Goal: Information Seeking & Learning: Find specific fact

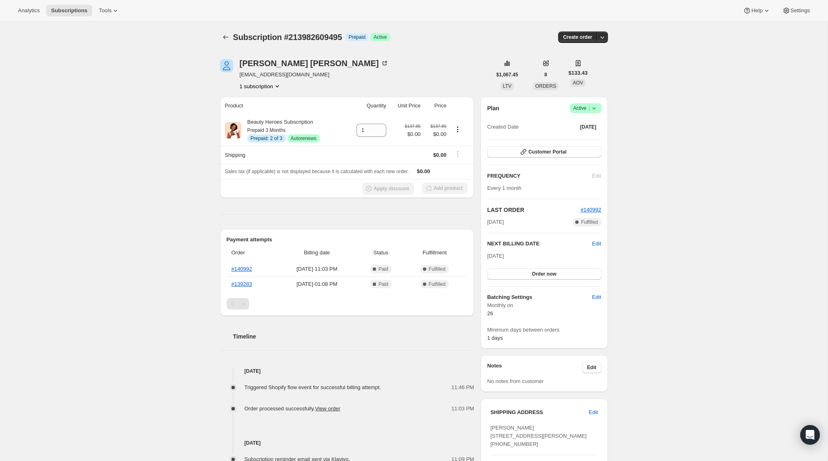
click at [259, 85] on button "1 subscription" at bounding box center [261, 86] width 42 height 8
click at [189, 118] on div "Subscription #213982609495. This page is ready Subscription #213982609495 Info …" at bounding box center [414, 323] width 828 height 602
click at [237, 286] on link "#139283" at bounding box center [242, 284] width 21 height 6
click at [244, 283] on link "#139283" at bounding box center [242, 284] width 21 height 6
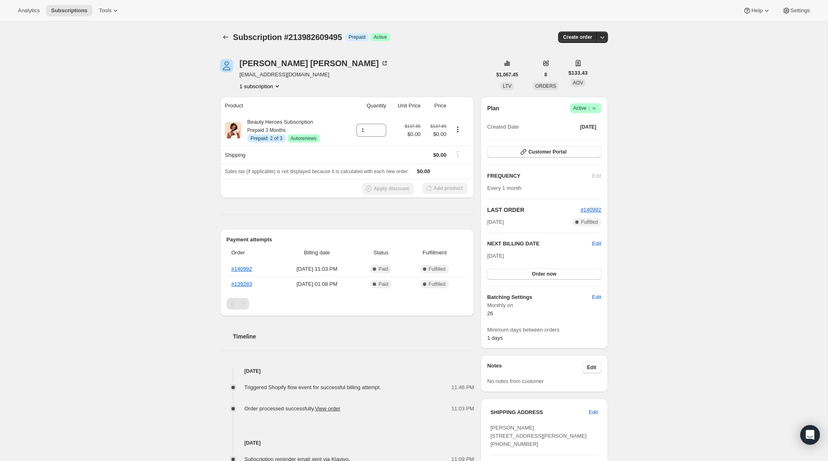
click at [72, 192] on div "Subscription #213982609495. This page is ready Subscription #213982609495 Info …" at bounding box center [414, 323] width 828 height 602
click at [247, 268] on link "#140992" at bounding box center [242, 269] width 21 height 6
click at [239, 284] on link "#139283" at bounding box center [242, 284] width 21 height 6
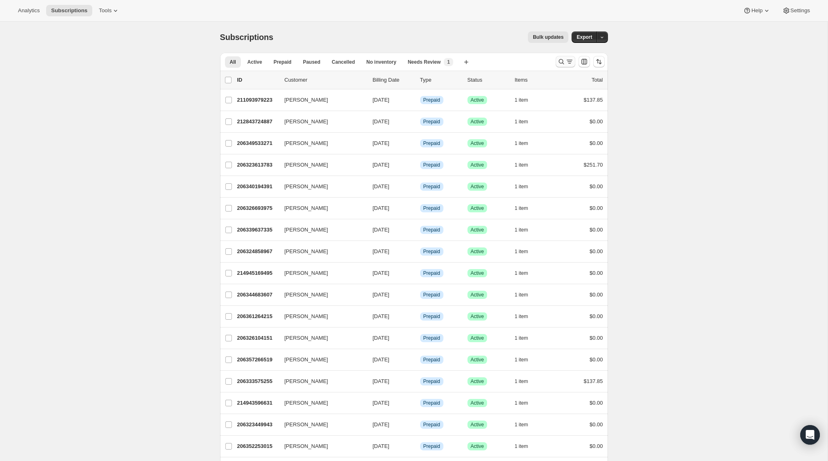
click at [562, 61] on icon "Search and filter results" at bounding box center [562, 62] width 8 height 8
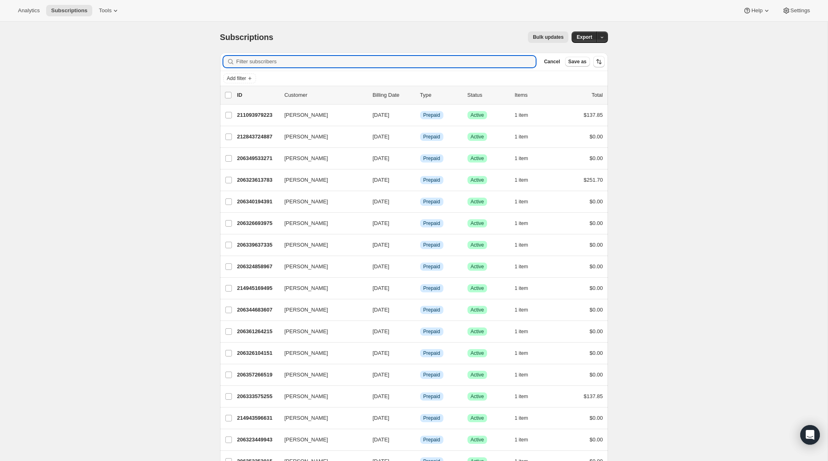
paste input "[PERSON_NAME]"
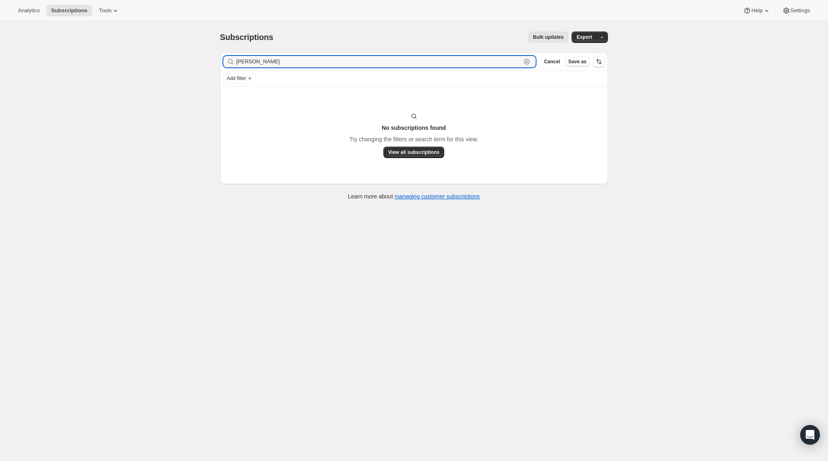
type input "[PERSON_NAME]"
click at [526, 63] on icon "button" at bounding box center [527, 62] width 8 height 8
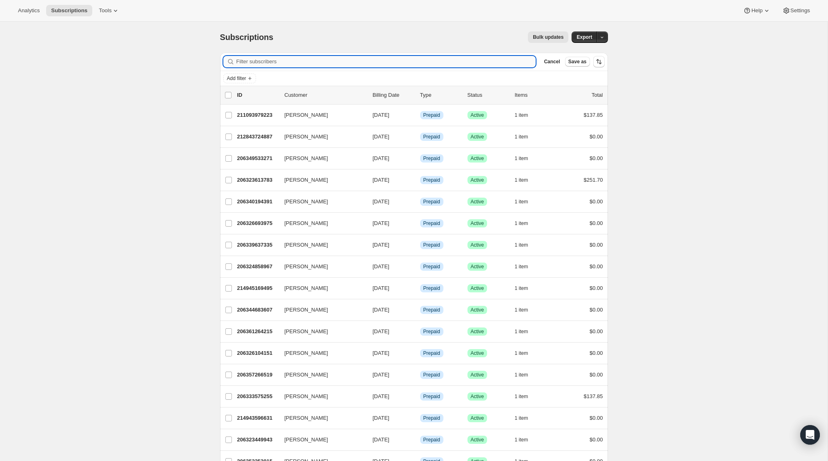
click at [284, 66] on input "Filter subscribers" at bounding box center [387, 61] width 300 height 11
paste input "[EMAIL_ADDRESS][DOMAIN_NAME]"
type input "[EMAIL_ADDRESS][DOMAIN_NAME]"
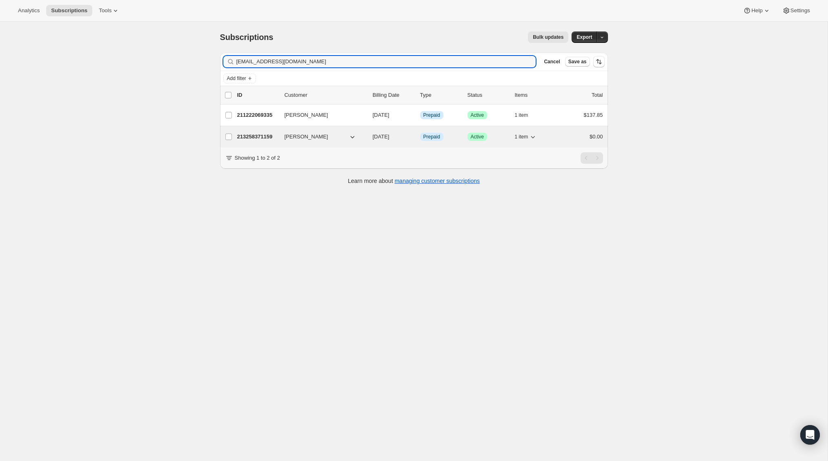
click at [257, 135] on p "213258371159" at bounding box center [257, 137] width 41 height 8
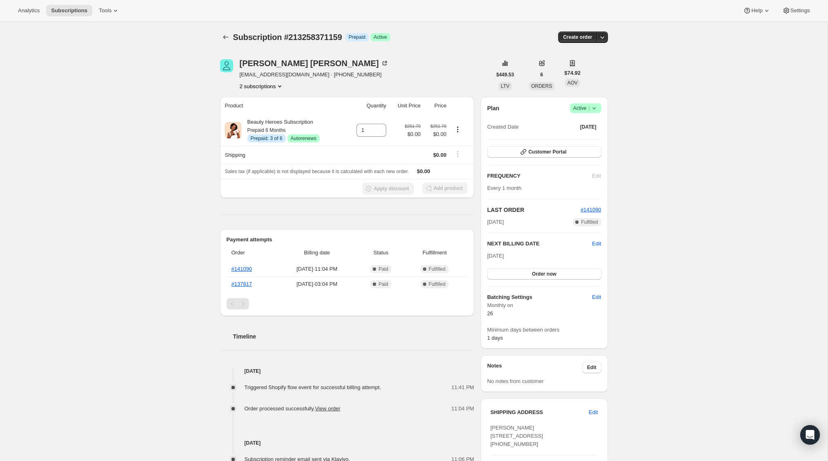
click at [261, 85] on button "2 subscriptions" at bounding box center [262, 86] width 45 height 8
click at [259, 98] on span "211222069335" at bounding box center [250, 101] width 36 height 6
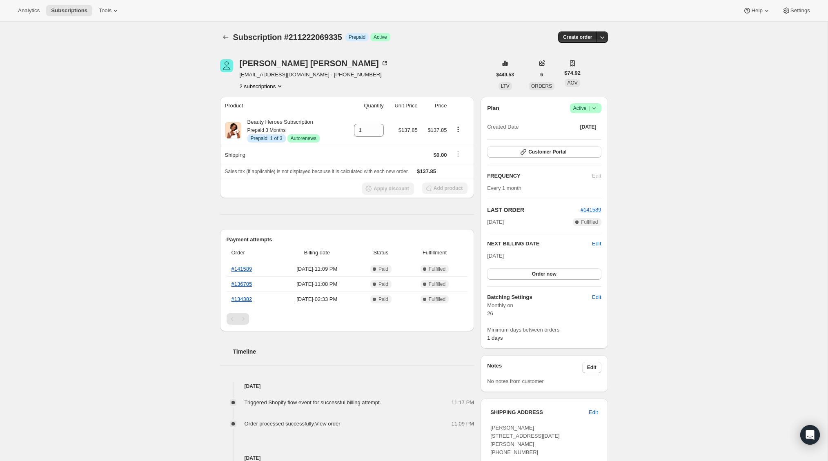
click at [255, 92] on div "[PERSON_NAME] [EMAIL_ADDRESS][DOMAIN_NAME] · [PHONE_NUMBER] 2 subscriptions $44…" at bounding box center [411, 359] width 395 height 627
click at [258, 88] on button "2 subscriptions" at bounding box center [262, 86] width 45 height 8
click at [254, 114] on span "213258371159" at bounding box center [249, 115] width 36 height 6
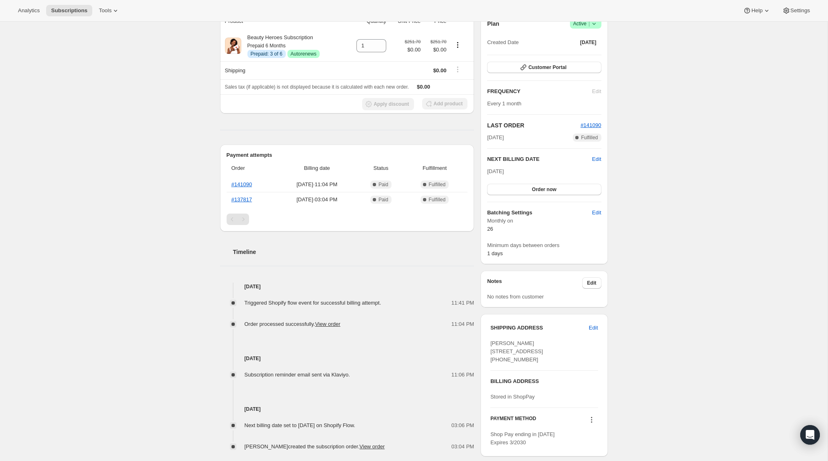
scroll to position [112, 0]
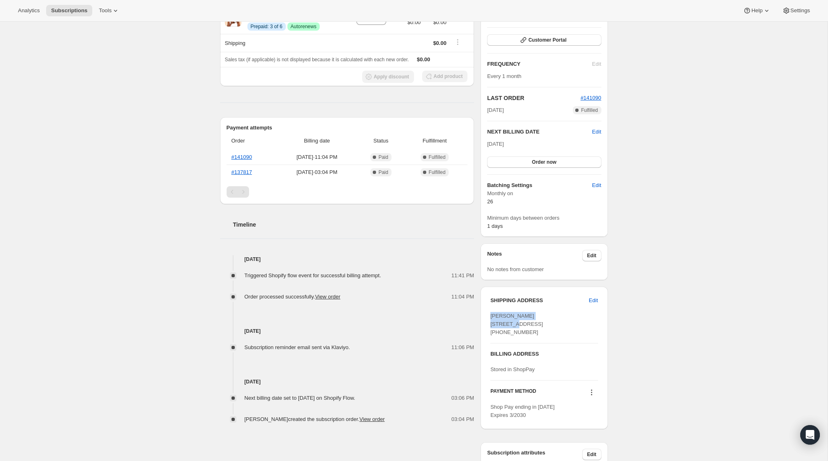
drag, startPoint x: 554, startPoint y: 315, endPoint x: 488, endPoint y: 315, distance: 65.8
click at [488, 315] on div "SHIPPING ADDRESS Edit [PERSON_NAME] [STREET_ADDRESS] [PHONE_NUMBER] BILLING ADD…" at bounding box center [544, 358] width 127 height 143
copy span "[PERSON_NAME]"
click at [94, 215] on div "Subscription #213258371159. This page is ready Subscription #213258371159 Info …" at bounding box center [414, 207] width 828 height 594
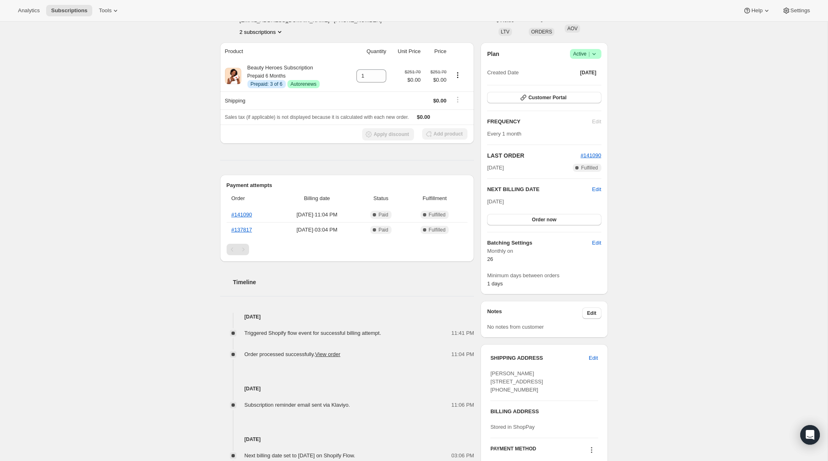
scroll to position [0, 0]
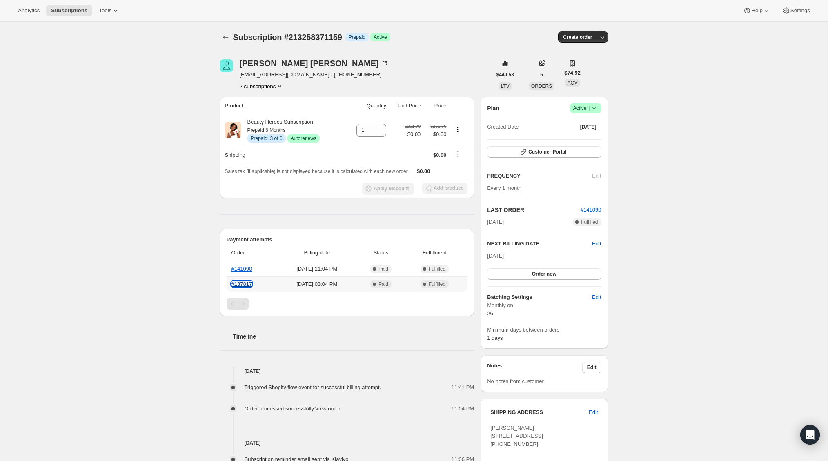
click at [236, 286] on link "#137817" at bounding box center [242, 284] width 21 height 6
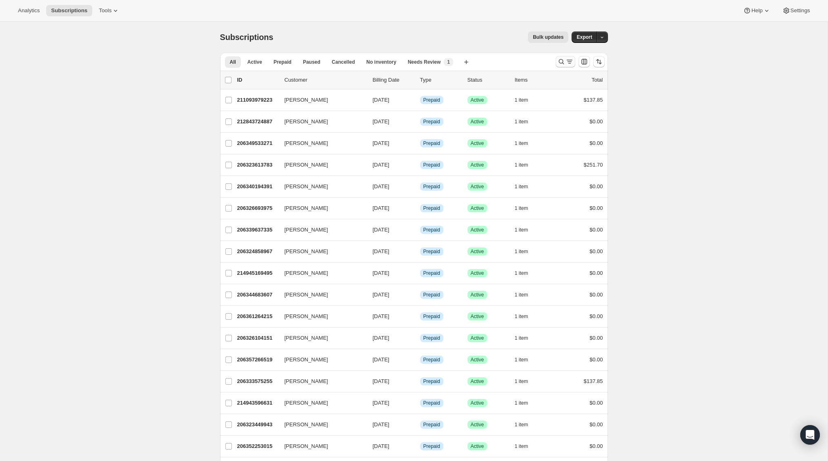
click at [559, 61] on icon "Search and filter results" at bounding box center [561, 61] width 5 height 5
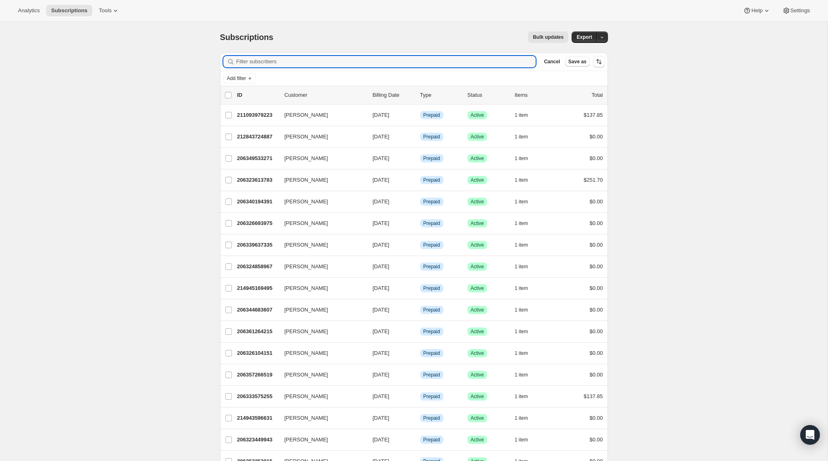
type input "Way to change gift recipient email address"
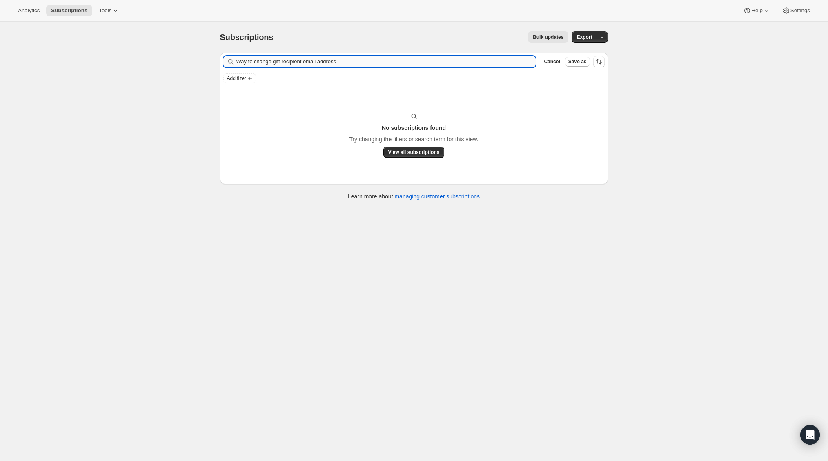
click at [473, 61] on input "Way to change gift recipient email address" at bounding box center [387, 61] width 300 height 11
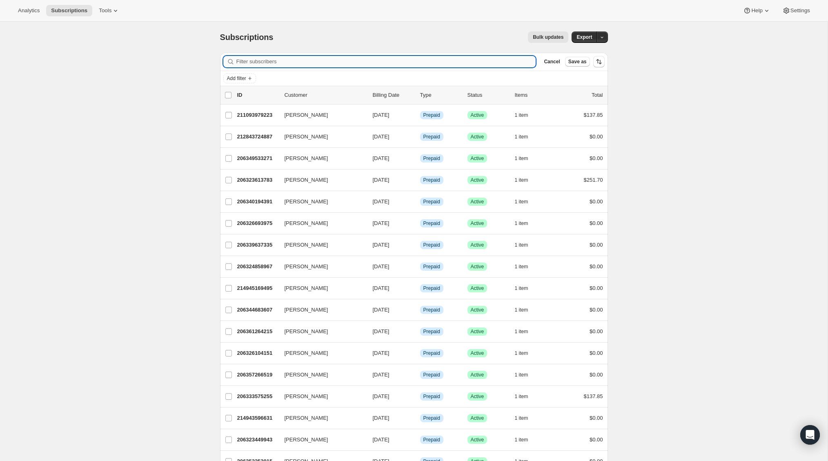
click at [496, 65] on input "Filter subscribers" at bounding box center [387, 61] width 300 height 11
paste input "pgmlrv@gmail.com"
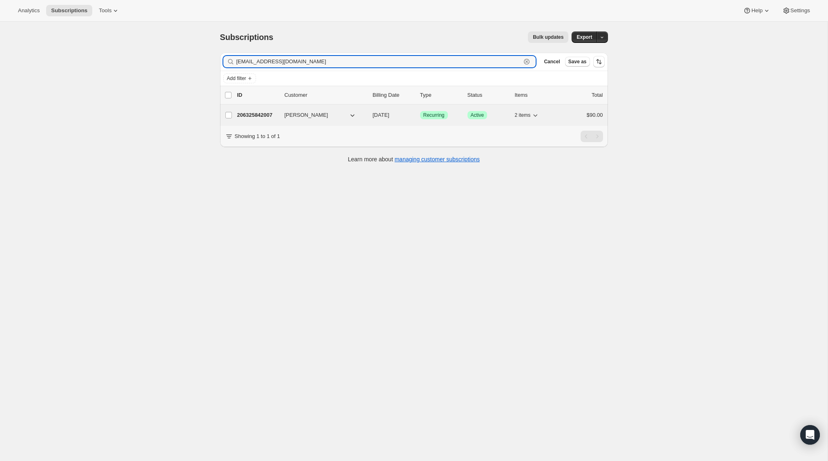
type input "pgmlrv@gmail.com"
click at [266, 114] on p "206325842007" at bounding box center [257, 115] width 41 height 8
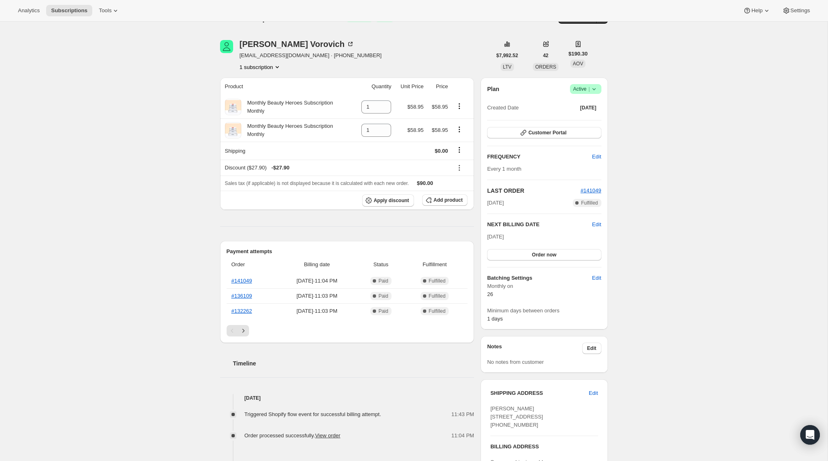
scroll to position [42, 0]
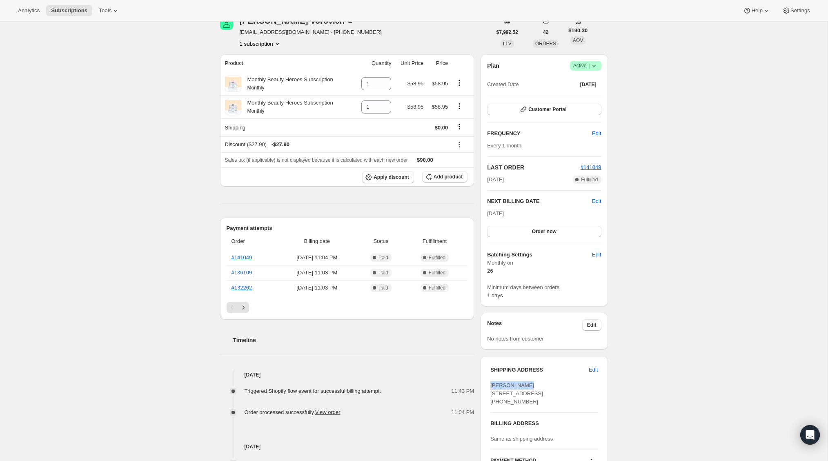
drag, startPoint x: 527, startPoint y: 388, endPoint x: 491, endPoint y: 387, distance: 35.5
click at [491, 387] on div "Lucy Vorovich 750 Summit Ave River Edge NJ, 07661 United States +12016758959" at bounding box center [544, 394] width 107 height 25
copy span "Lucy Vorovich"
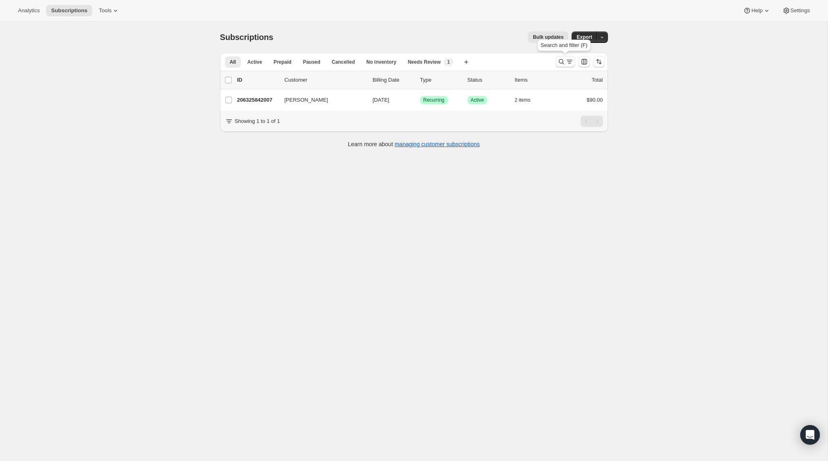
click at [560, 63] on icon "Search and filter results" at bounding box center [561, 61] width 5 height 5
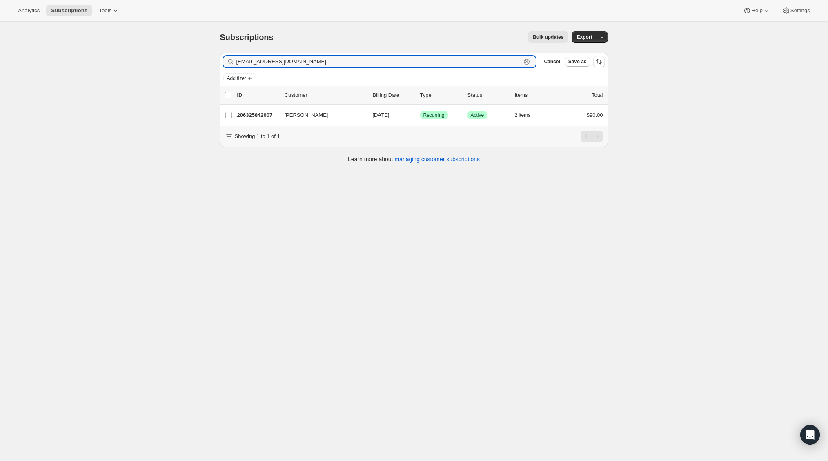
click at [527, 62] on icon "button" at bounding box center [527, 61] width 3 height 3
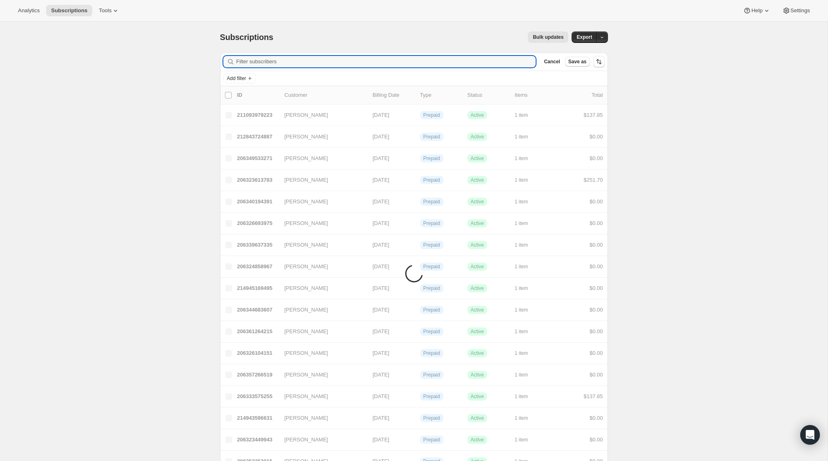
paste input "jenniefrith@gmail.com"
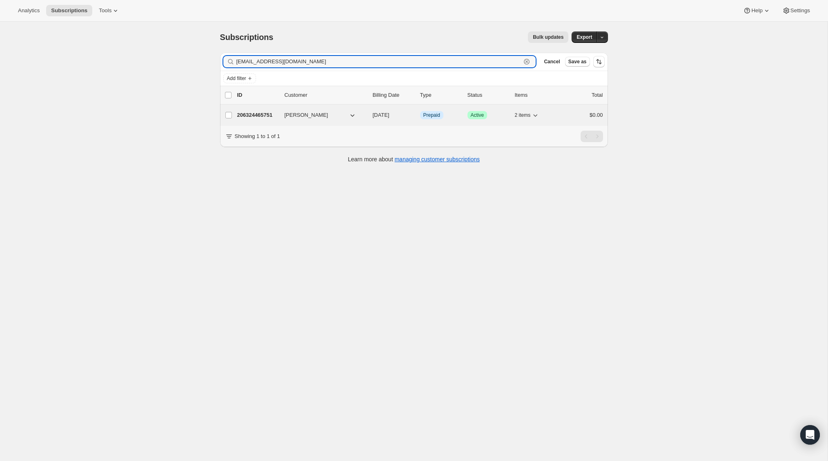
type input "jenniefrith@gmail.com"
click at [267, 114] on p "206324465751" at bounding box center [257, 115] width 41 height 8
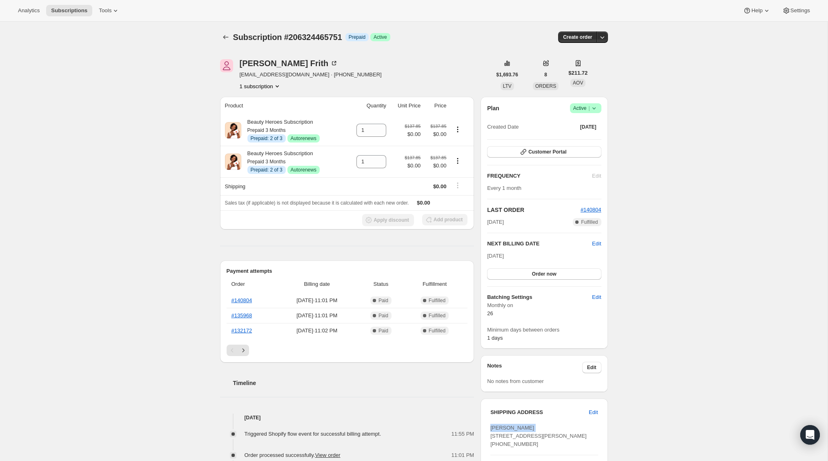
drag, startPoint x: 526, startPoint y: 427, endPoint x: 483, endPoint y: 428, distance: 42.9
click at [483, 428] on div "SHIPPING ADDRESS Edit Jennie R Frith 3669 JACOB STOUT RD UNIT 15 DOYLESTOWN PA,…" at bounding box center [544, 470] width 127 height 143
copy span "Jennie R Frith"
